Goal: Task Accomplishment & Management: Use online tool/utility

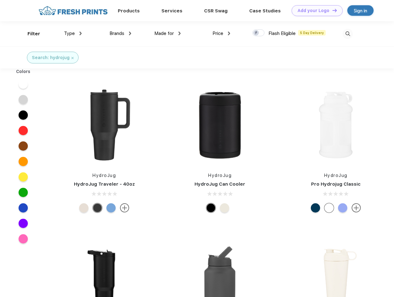
scroll to position [0, 0]
click at [315, 11] on link "Add your Logo Design Tool" at bounding box center [316, 10] width 51 height 11
click at [0, 0] on div "Design Tool" at bounding box center [0, 0] width 0 height 0
click at [332, 10] on link "Add your Logo Design Tool" at bounding box center [316, 10] width 51 height 11
click at [30, 34] on div "Filter" at bounding box center [34, 33] width 13 height 7
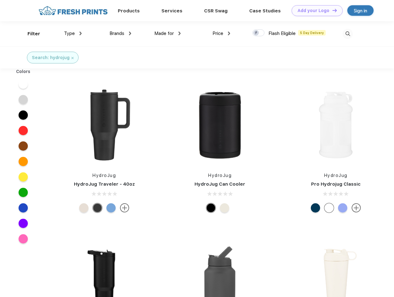
click at [73, 33] on span "Type" at bounding box center [69, 34] width 11 height 6
click at [120, 33] on span "Brands" at bounding box center [116, 34] width 15 height 6
click at [167, 33] on span "Made for" at bounding box center [163, 34] width 19 height 6
click at [221, 33] on span "Price" at bounding box center [217, 34] width 11 height 6
click at [258, 33] on div at bounding box center [258, 32] width 12 height 7
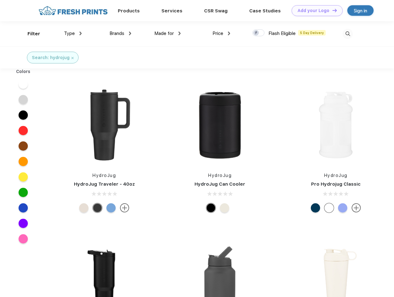
click at [256, 33] on input "checkbox" at bounding box center [254, 31] width 4 height 4
click at [347, 34] on img at bounding box center [347, 34] width 10 height 10
